Goal: Task Accomplishment & Management: Manage account settings

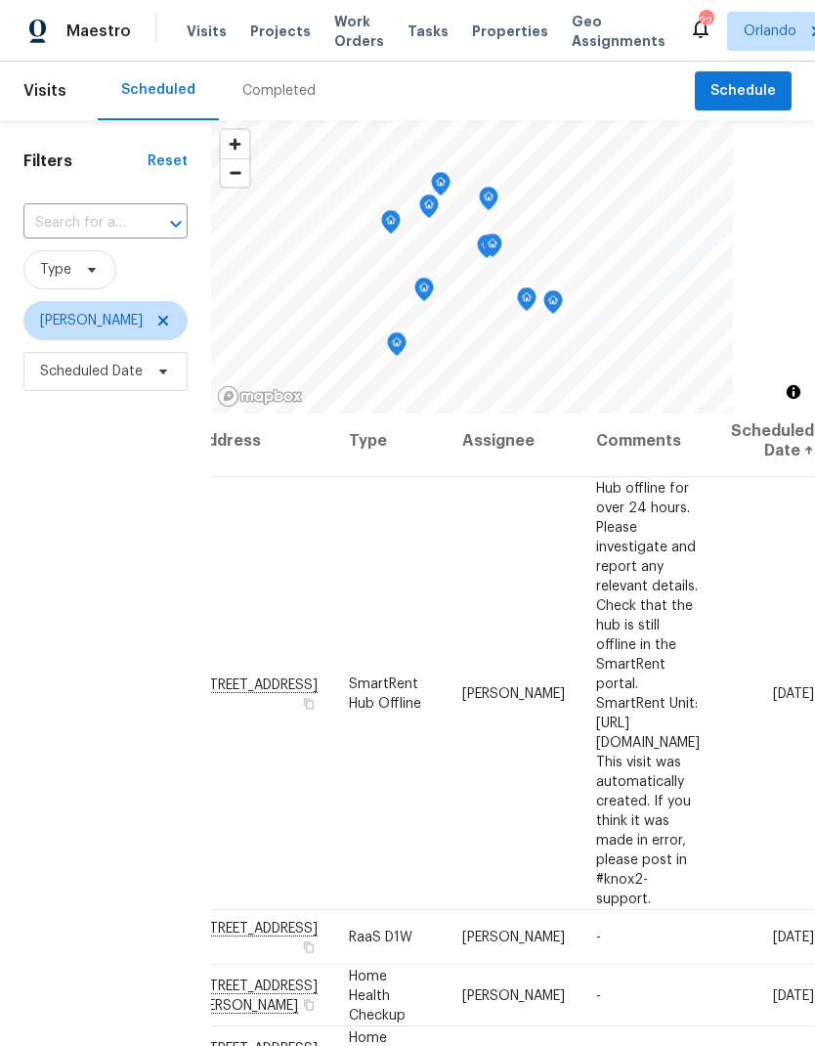
scroll to position [21, 169]
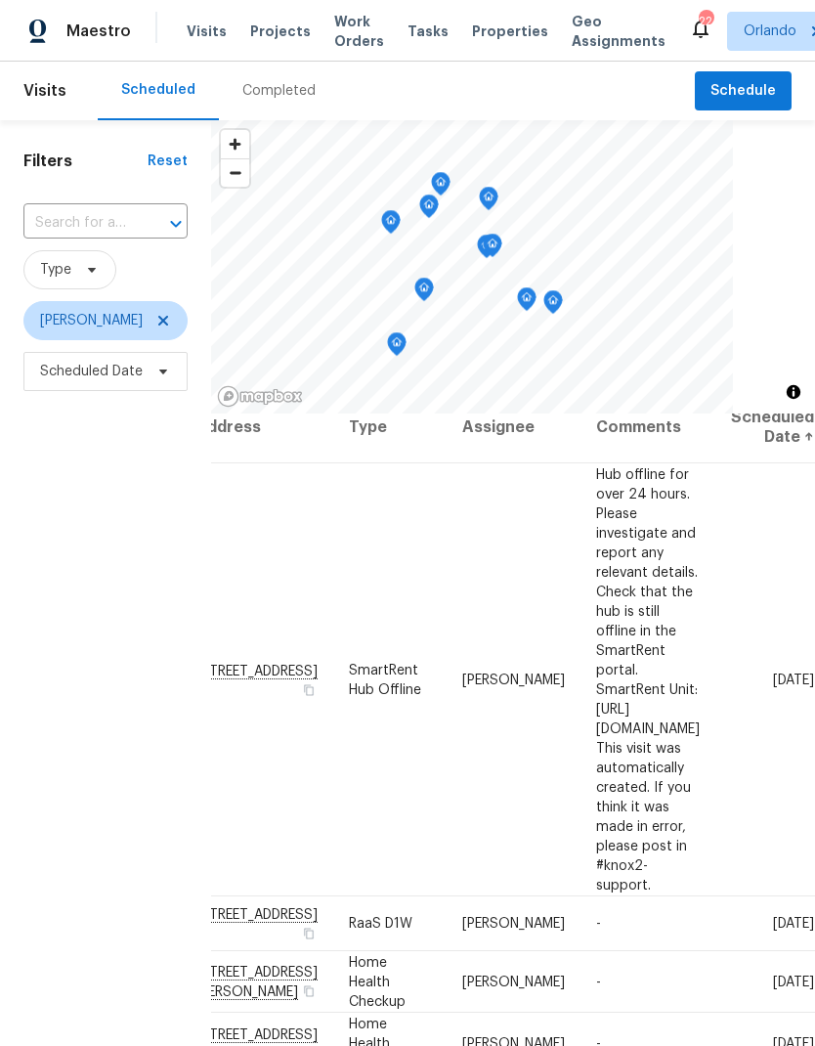
click at [0, 0] on icon at bounding box center [0, 0] width 0 height 0
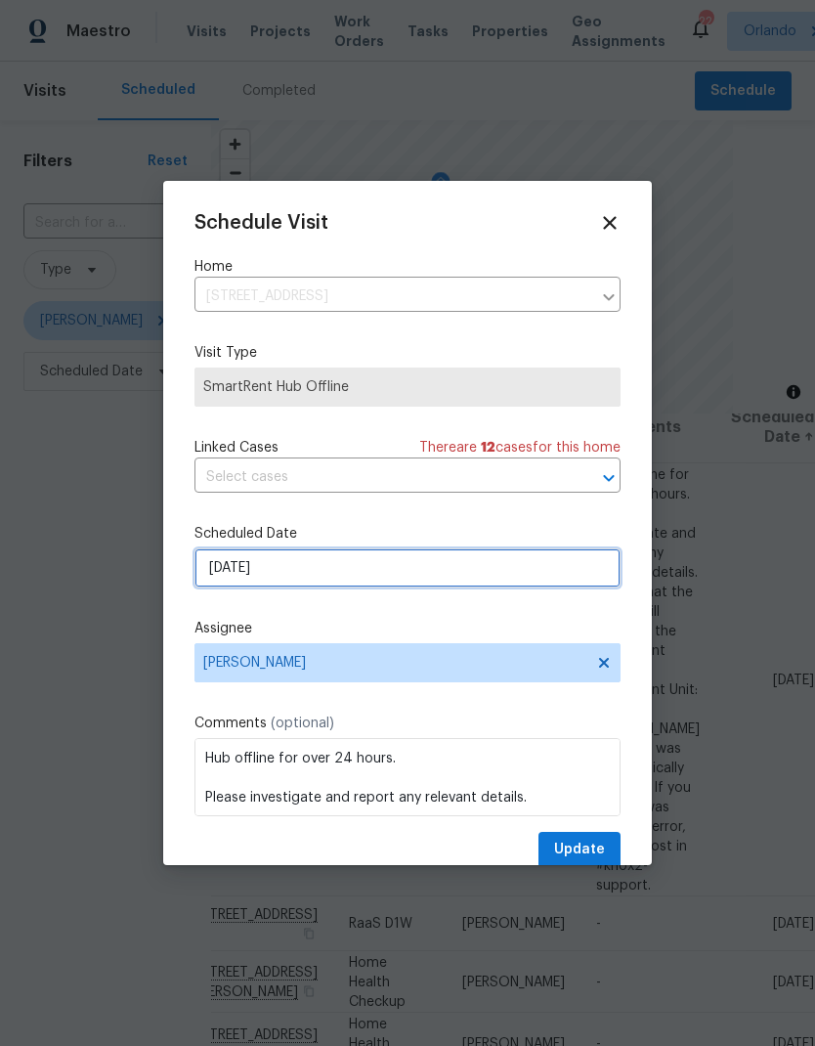
click at [418, 573] on input "[DATE]" at bounding box center [407, 567] width 426 height 39
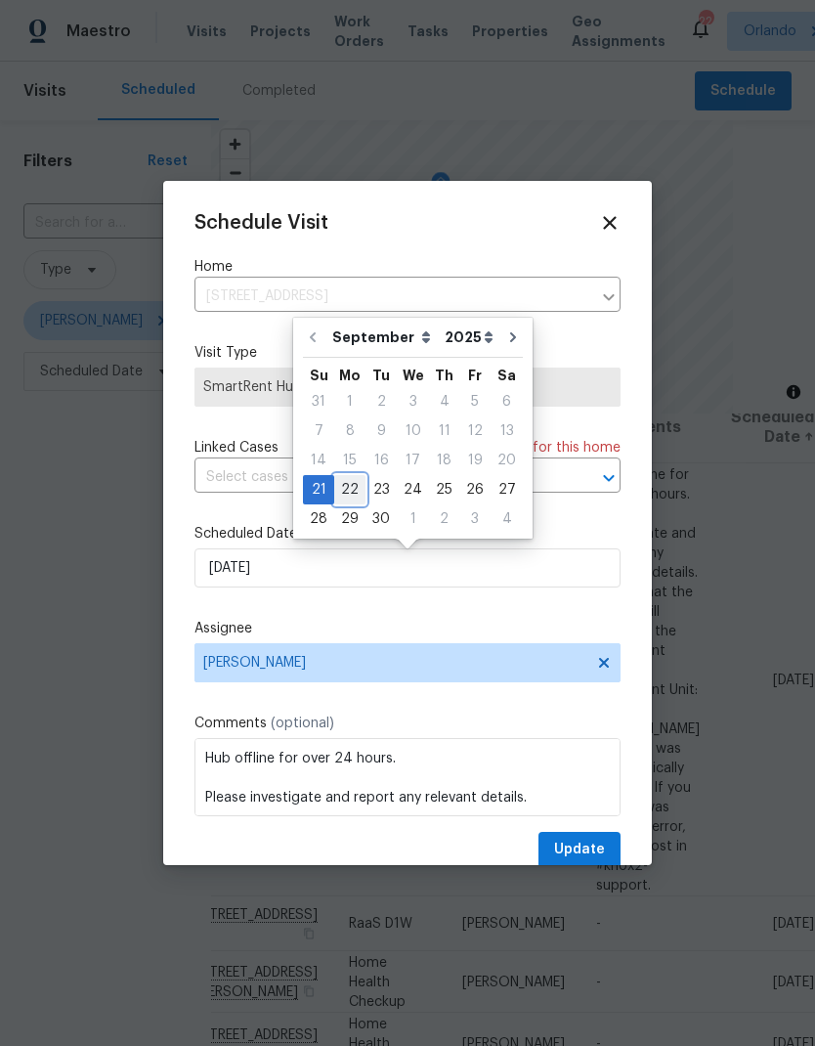
click at [348, 492] on div "22" at bounding box center [349, 489] width 31 height 27
type input "[DATE]"
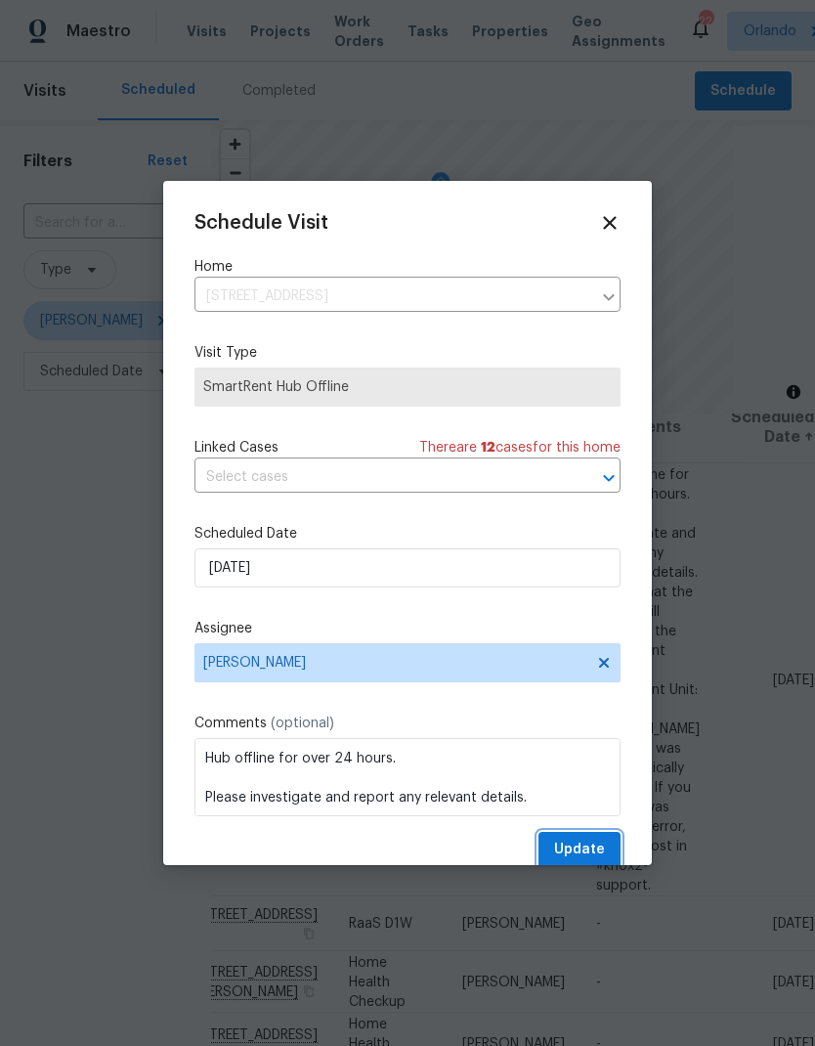
click at [601, 856] on span "Update" at bounding box center [579, 849] width 51 height 24
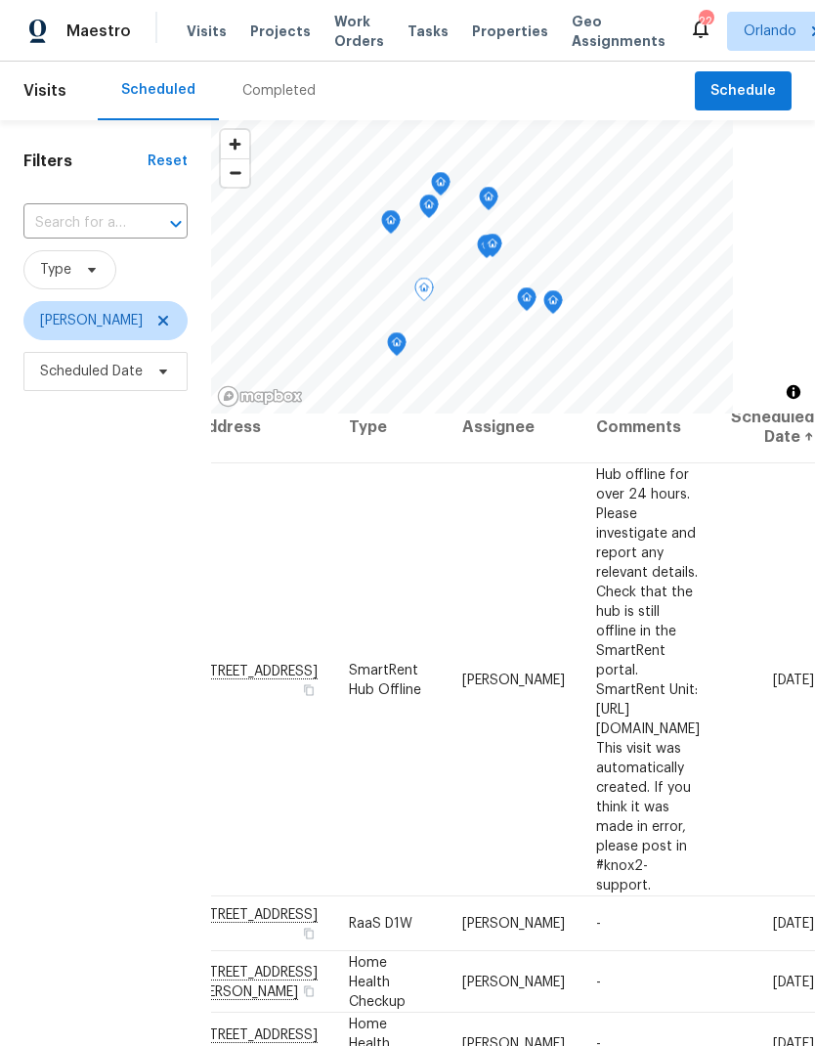
click at [0, 0] on icon at bounding box center [0, 0] width 0 height 0
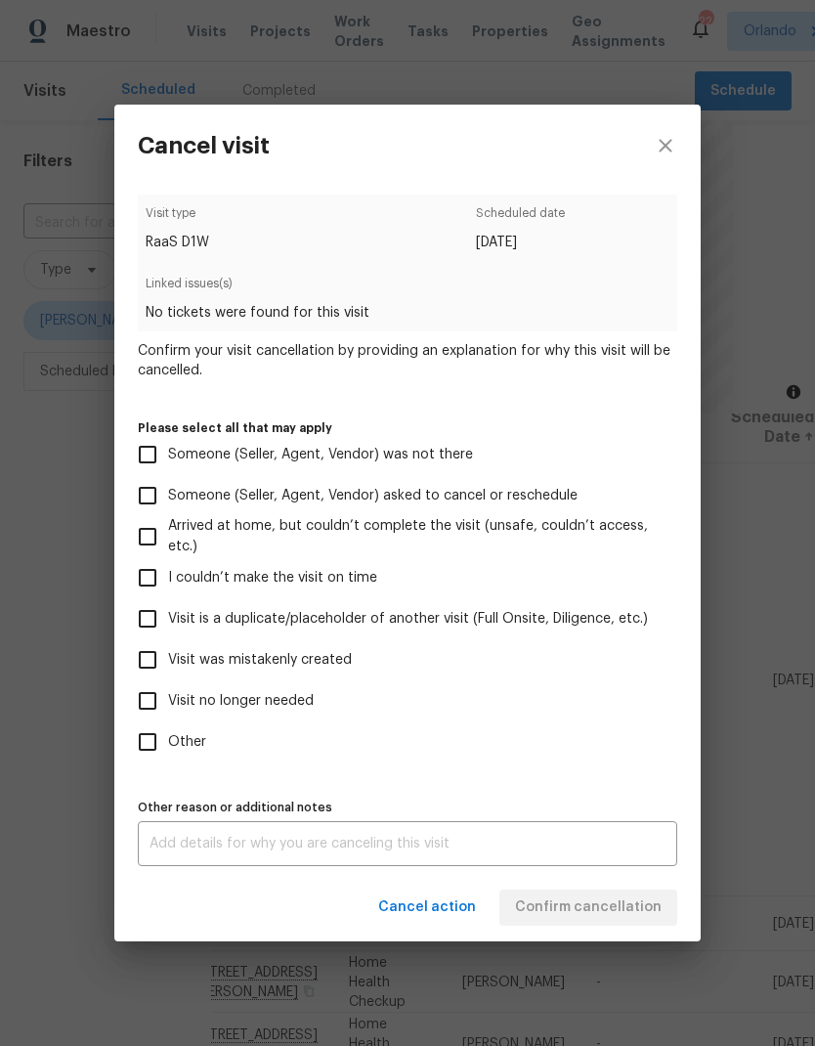
click at [151, 699] on input "Visit no longer needed" at bounding box center [147, 700] width 41 height 41
click at [150, 700] on input "Visit no longer needed" at bounding box center [147, 700] width 41 height 41
checkbox input "false"
click at [150, 535] on input "Arrived at home, but couldn’t complete the visit (unsafe, couldn’t access, etc.)" at bounding box center [147, 536] width 41 height 41
checkbox input "true"
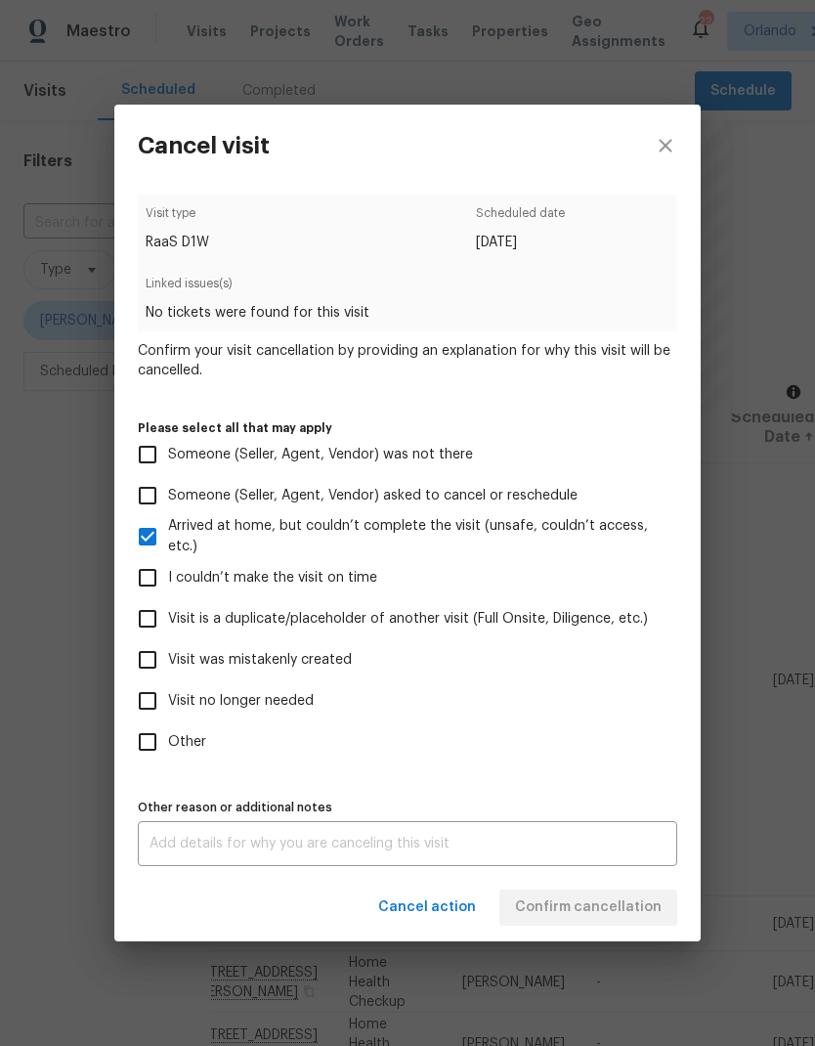
click at [613, 848] on textarea at bounding box center [408, 843] width 516 height 14
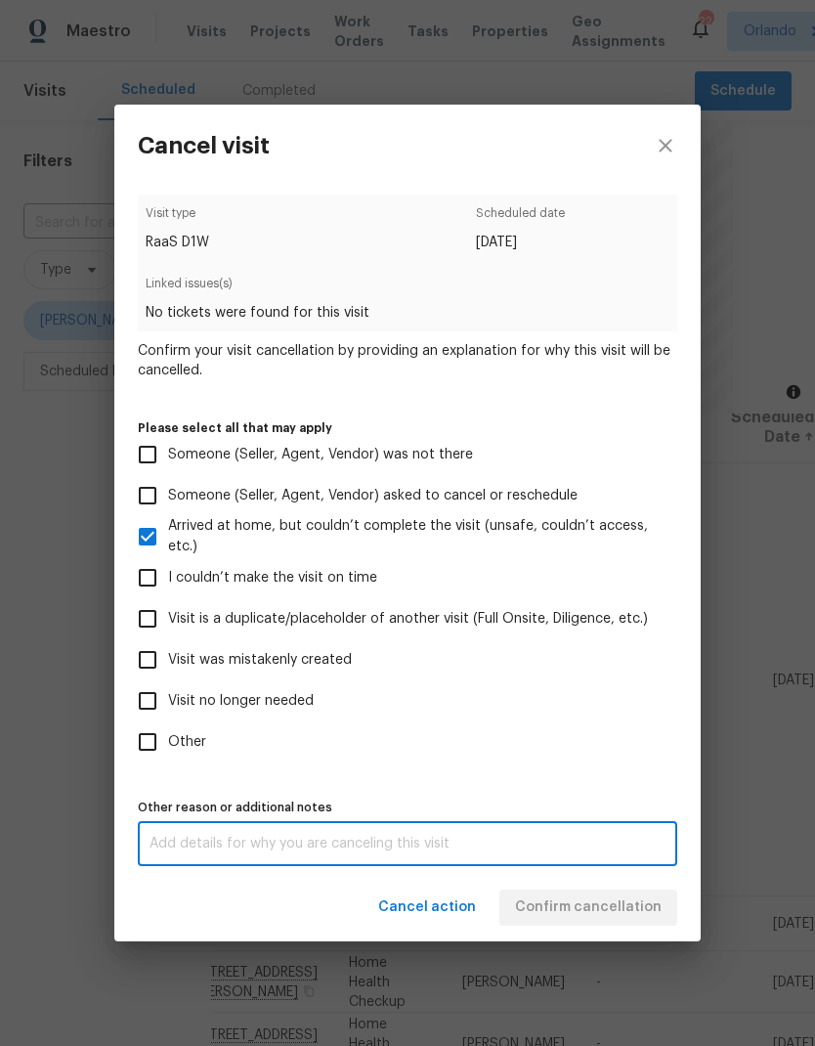
scroll to position [78, 0]
click at [640, 847] on textarea "No utilities at time of visit" at bounding box center [408, 843] width 516 height 14
type textarea "No utilities at time of visit"
click at [628, 908] on div "Cancel action Confirm cancellation" at bounding box center [407, 907] width 586 height 67
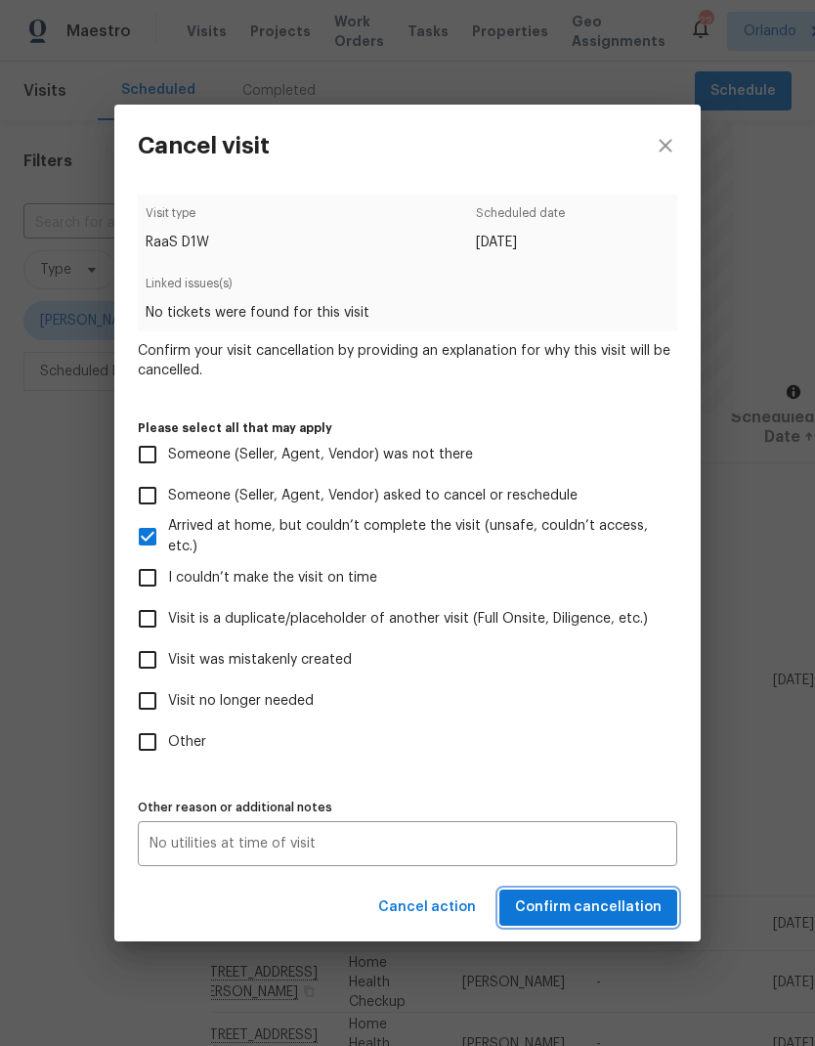
click at [651, 907] on span "Confirm cancellation" at bounding box center [588, 907] width 147 height 24
